Goal: Information Seeking & Learning: Learn about a topic

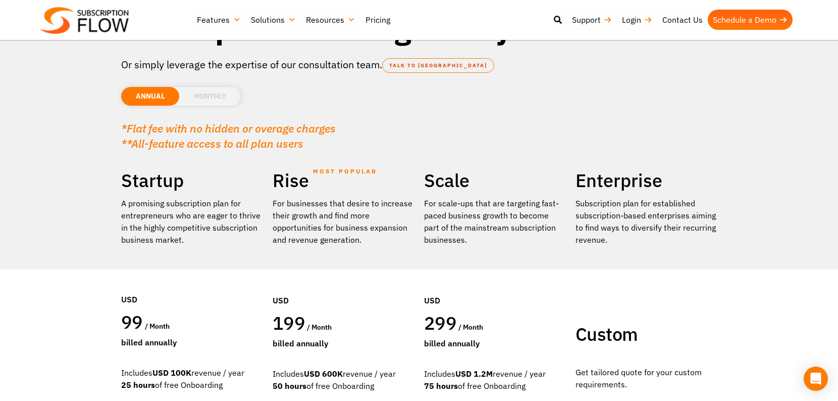
scroll to position [32, 0]
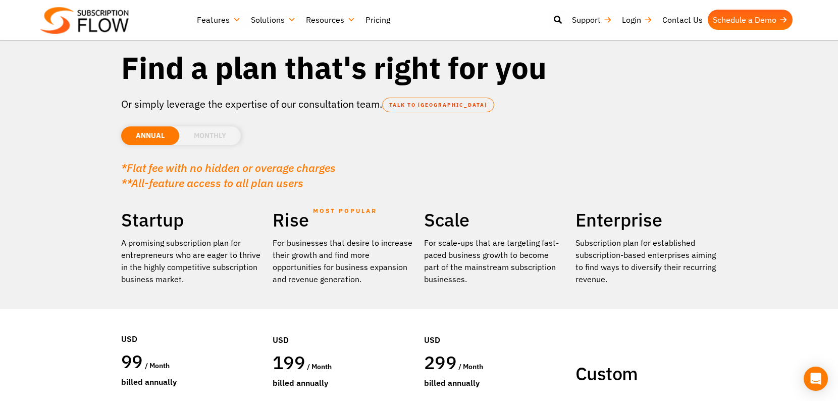
click at [219, 145] on div "ANNUAL MONTHLY USD EUR GPB AUD CAD" at bounding box center [419, 130] width 596 height 39
click at [219, 143] on li "MONTHLY" at bounding box center [210, 135] width 62 height 19
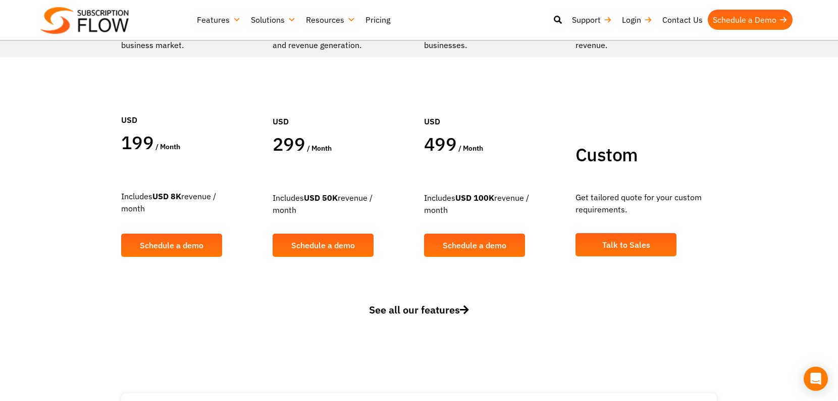
scroll to position [335, 0]
